Goal: Information Seeking & Learning: Learn about a topic

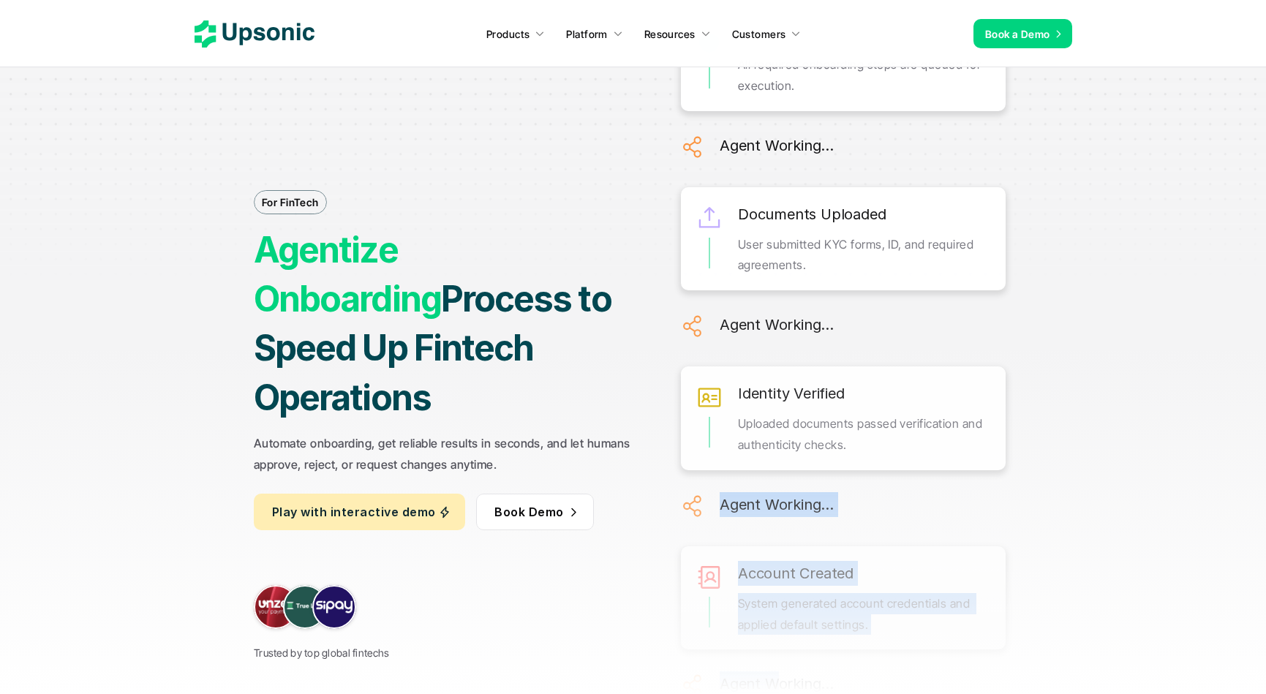
drag, startPoint x: 777, startPoint y: 426, endPoint x: 778, endPoint y: 182, distance: 244.2
click at [778, 182] on div "Onboarding Prepared All required onboarding steps are queued for execution. Age…" at bounding box center [843, 558] width 325 height 1103
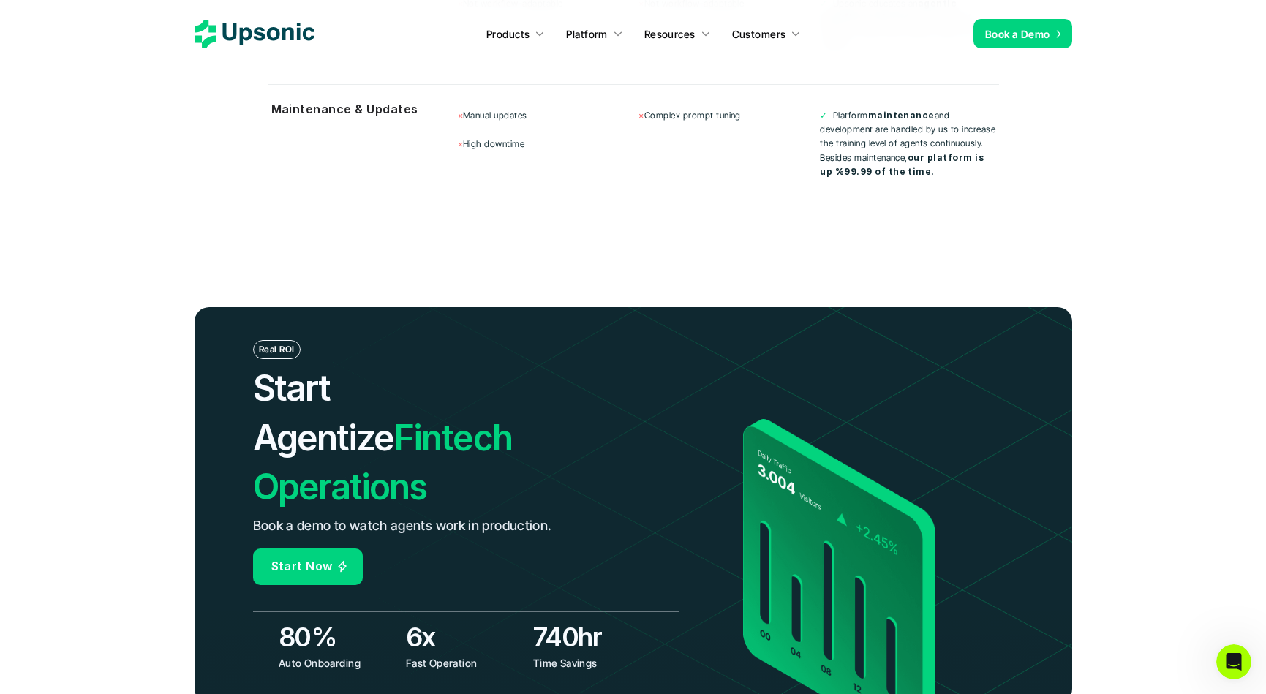
scroll to position [5318, 0]
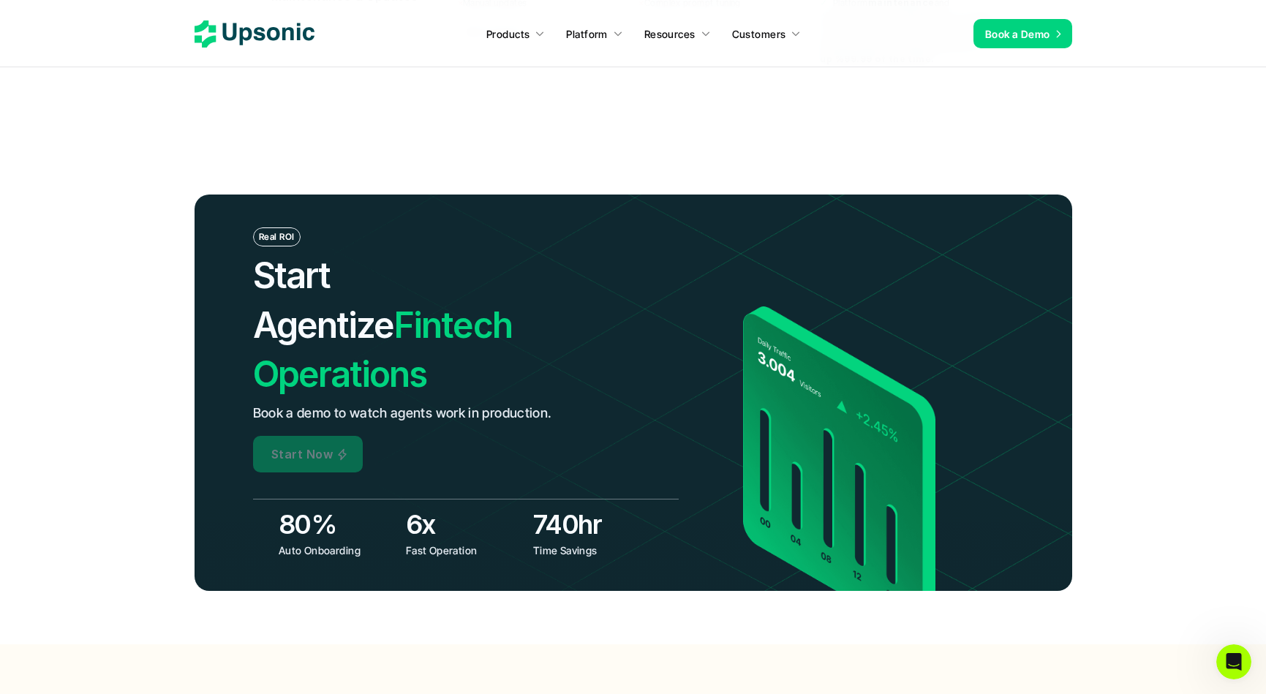
click at [316, 443] on p "Start Now" at bounding box center [301, 453] width 61 height 21
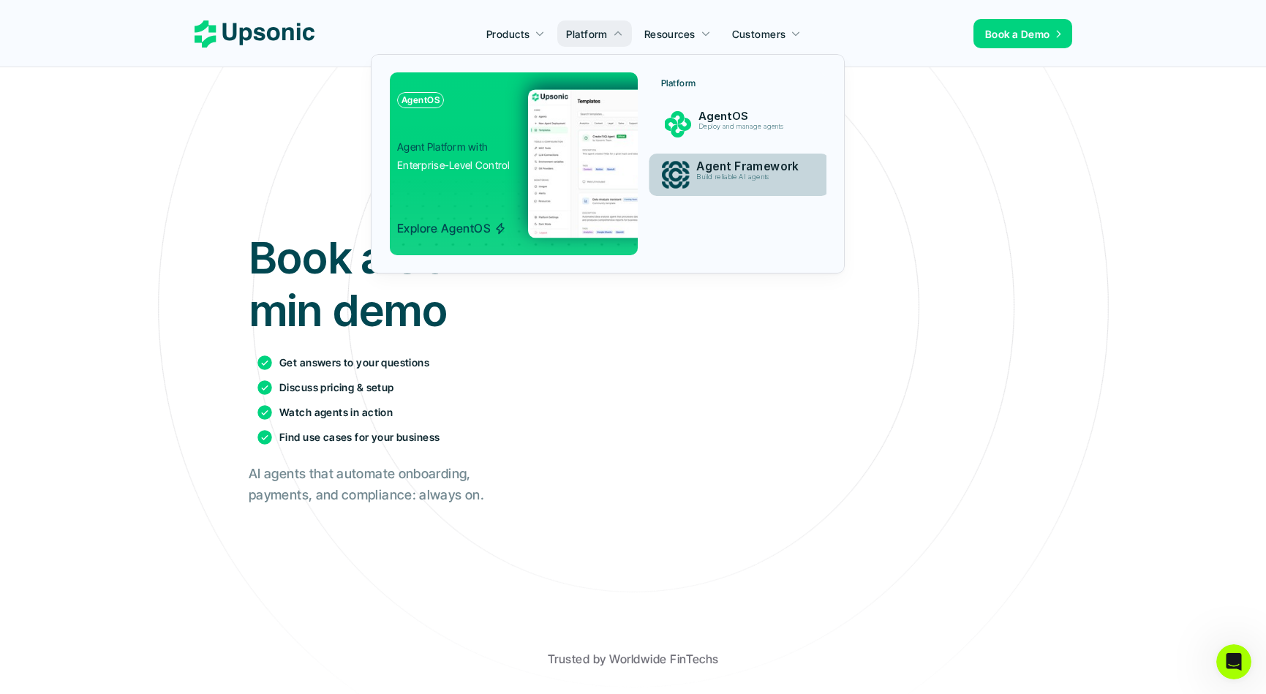
click at [709, 182] on div "Build reliable AI agents" at bounding box center [751, 181] width 111 height 17
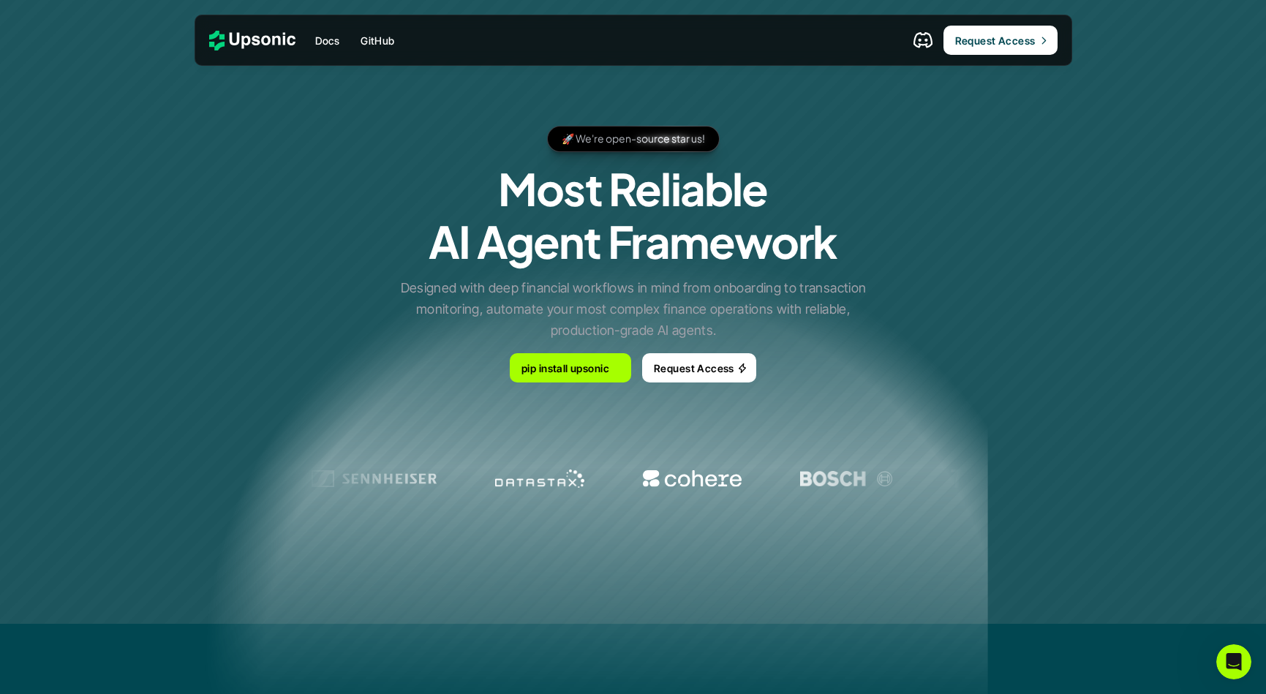
scroll to position [71, 0]
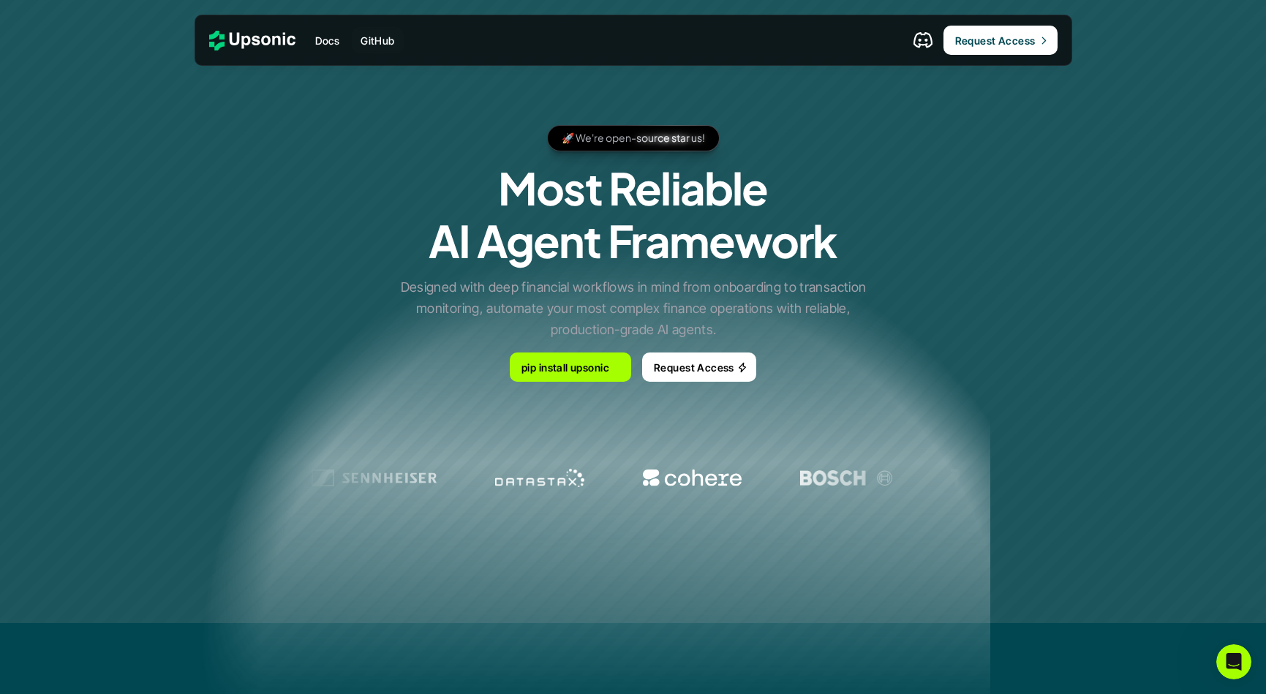
click at [372, 25] on div "Docs GitHub Request Access" at bounding box center [633, 40] width 877 height 51
click at [331, 41] on p "Docs" at bounding box center [327, 40] width 25 height 15
click at [387, 37] on p "GitHub" at bounding box center [378, 40] width 34 height 15
